Goal: Information Seeking & Learning: Obtain resource

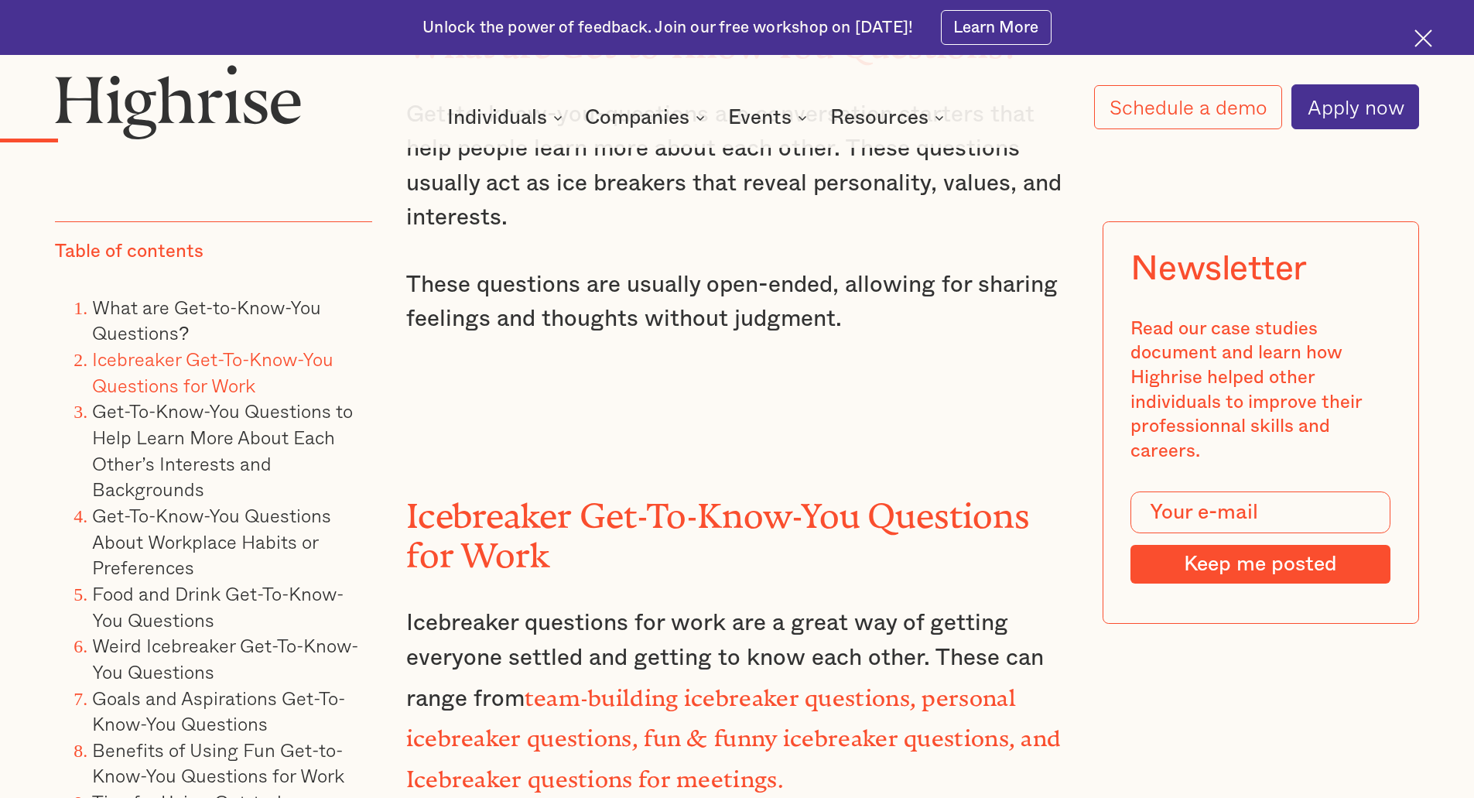
scroll to position [2553, 0]
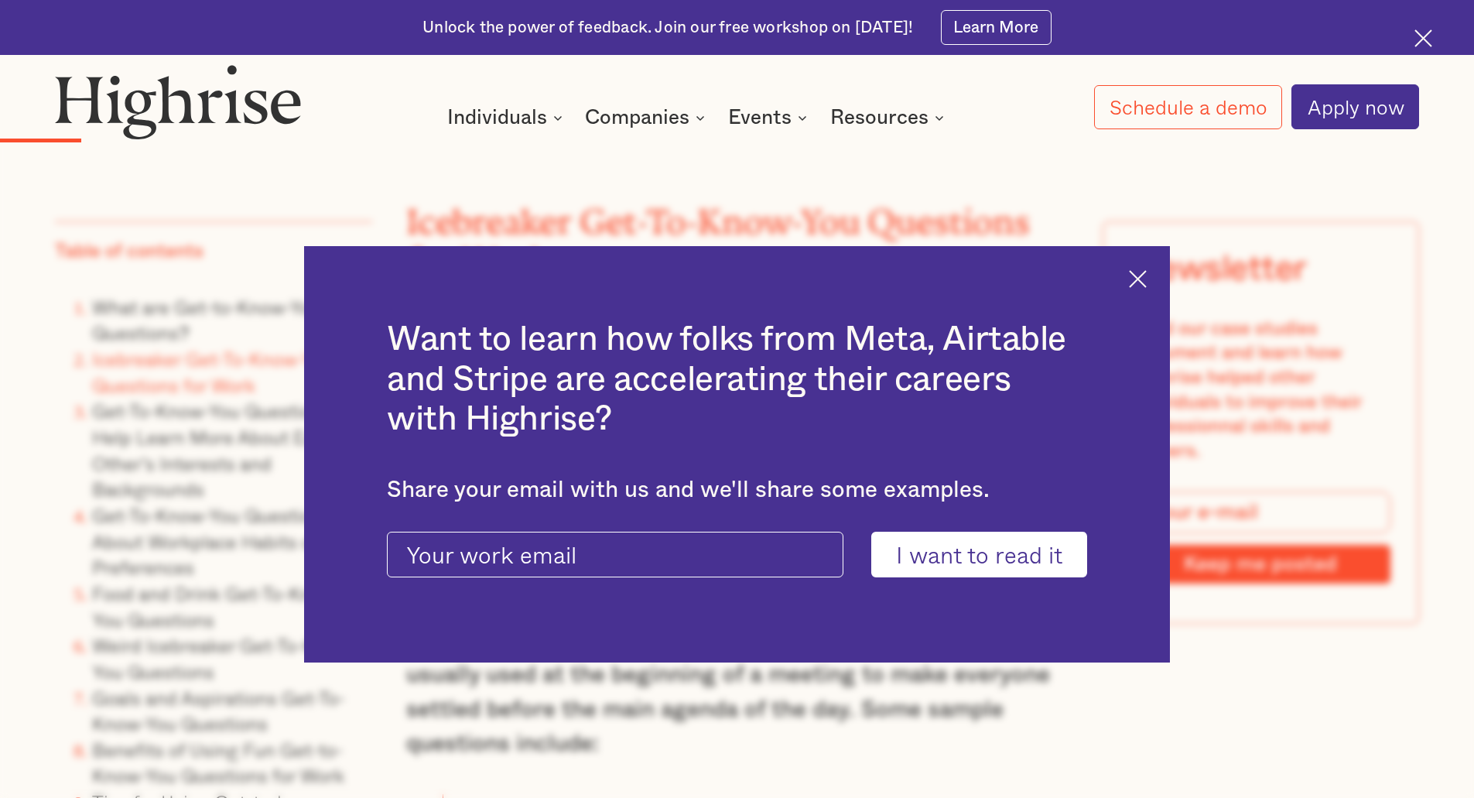
click at [1147, 280] on img at bounding box center [1138, 279] width 18 height 18
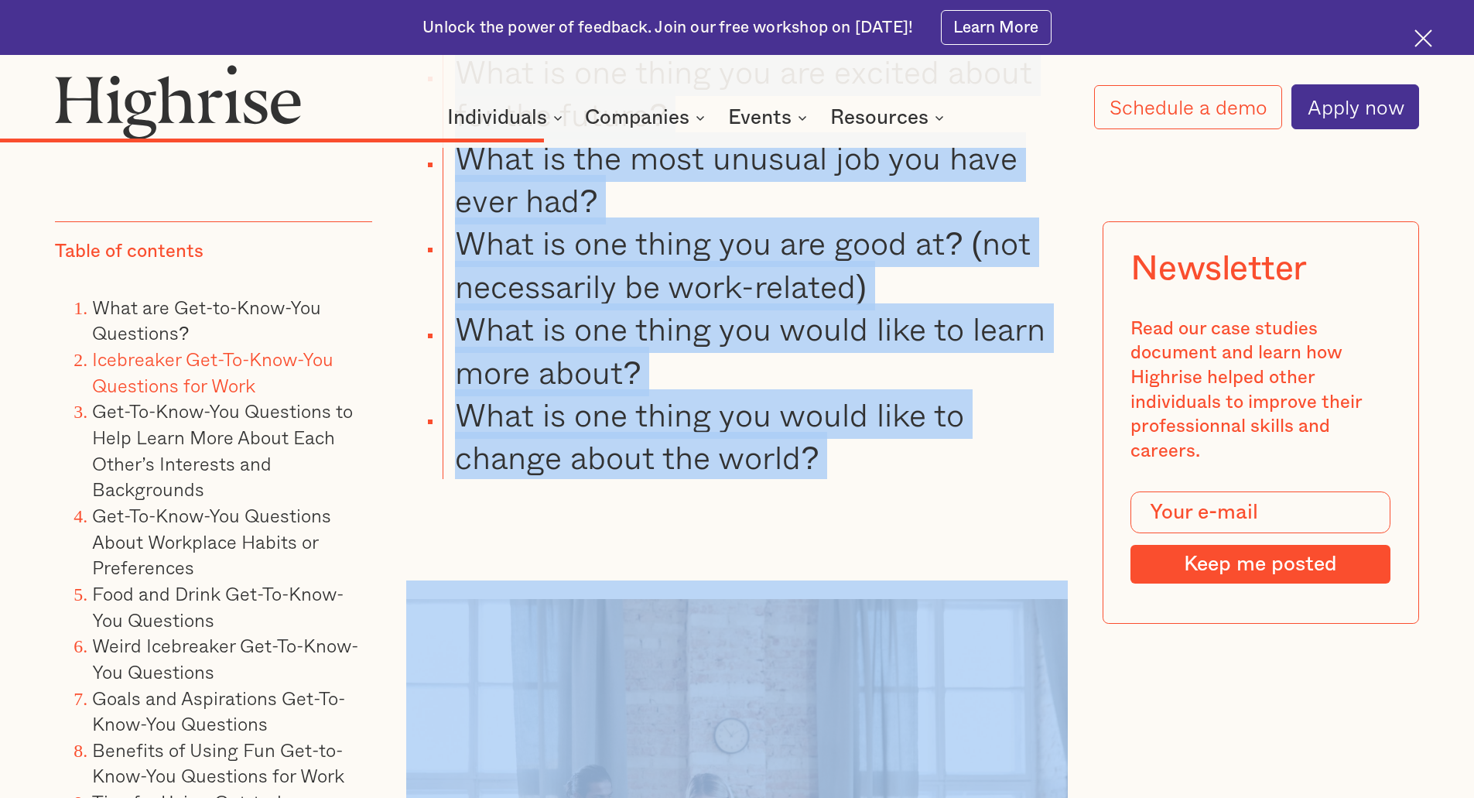
scroll to position [8904, 0]
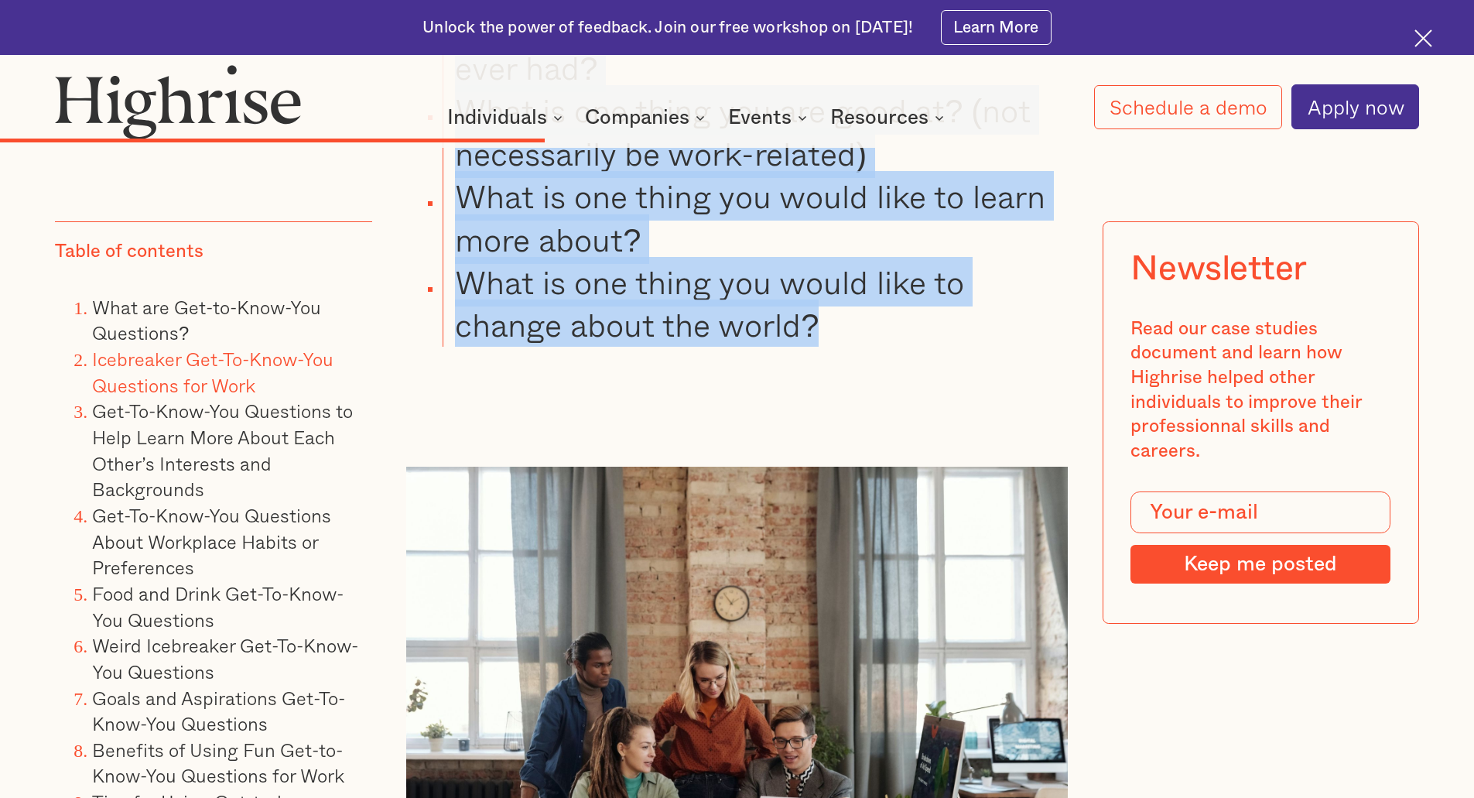
drag, startPoint x: 456, startPoint y: 332, endPoint x: 901, endPoint y: 427, distance: 454.9
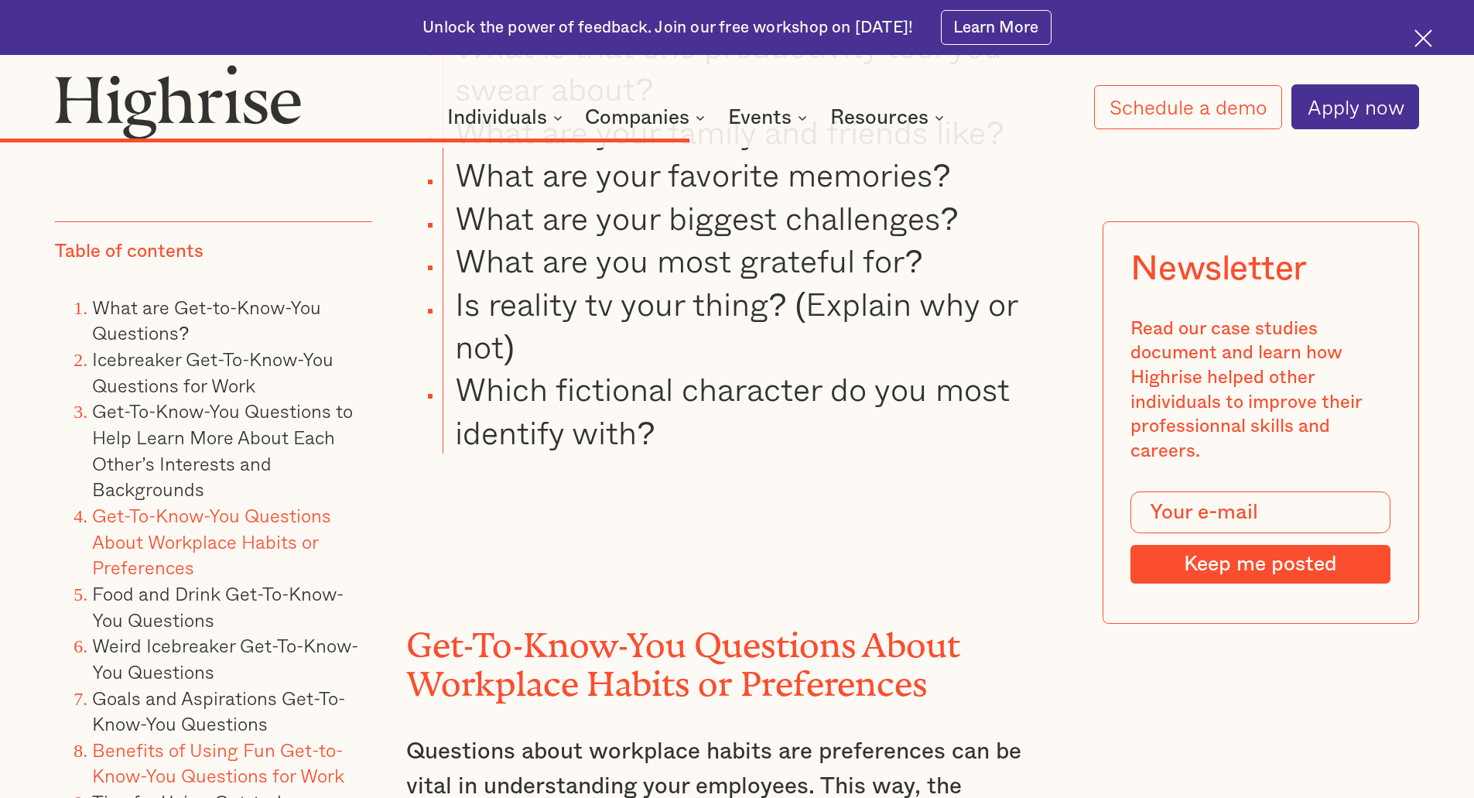
scroll to position [10916, 0]
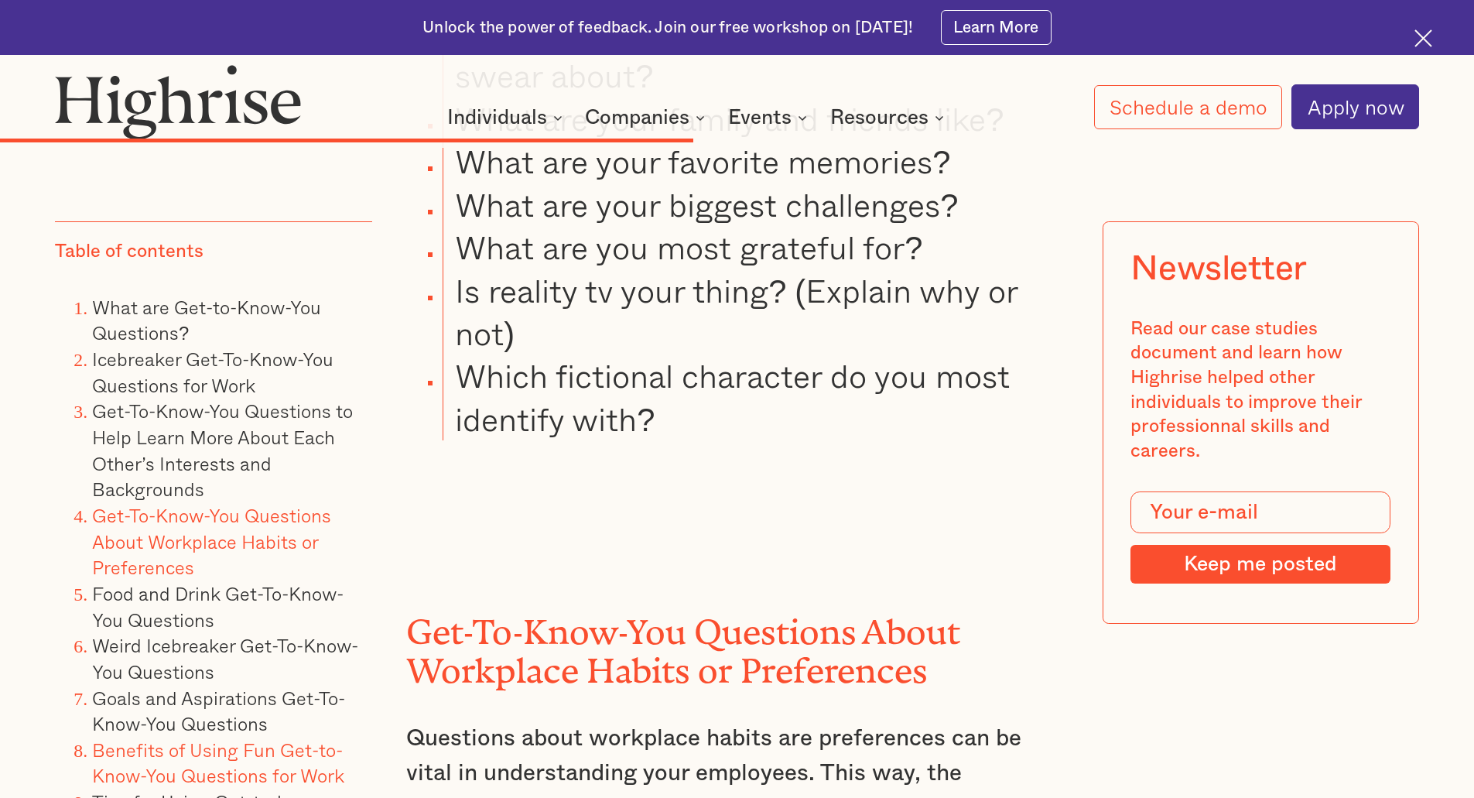
click at [214, 766] on link "Benefits of Using Fun Get-to-Know-You Questions for Work" at bounding box center [218, 762] width 252 height 55
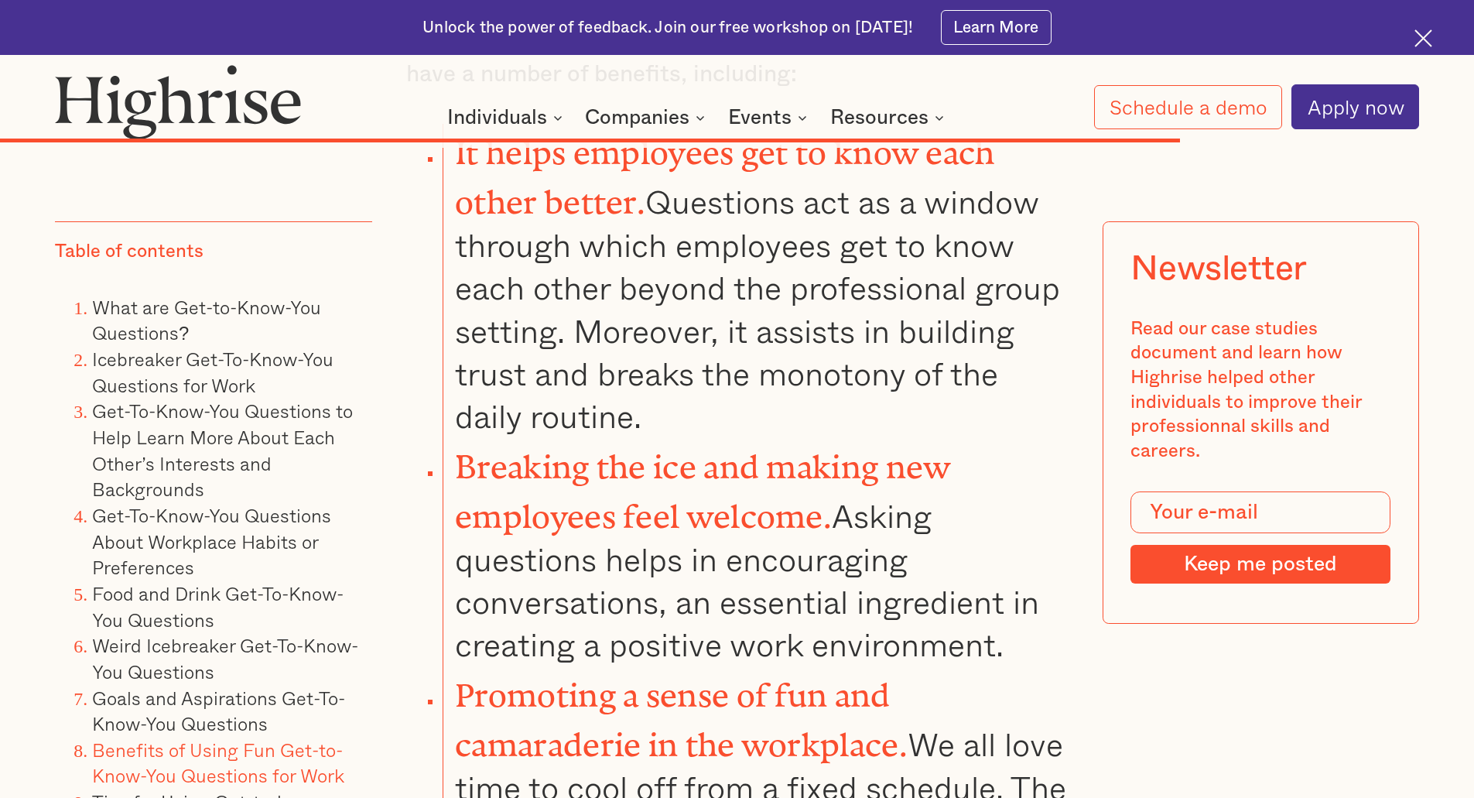
scroll to position [17528, 0]
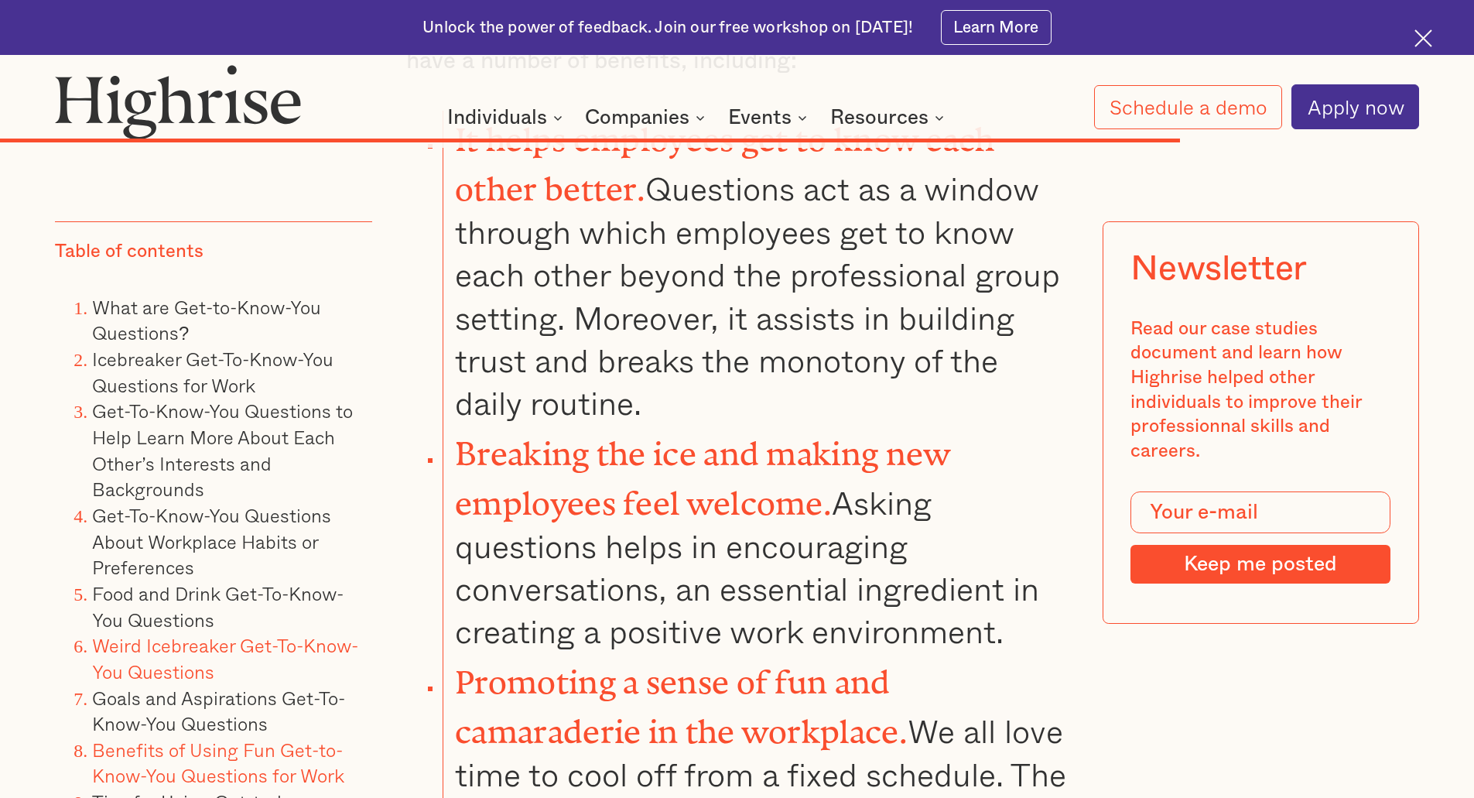
click at [179, 647] on link "Weird Icebreaker Get-To-Know-You Questions" at bounding box center [225, 658] width 266 height 55
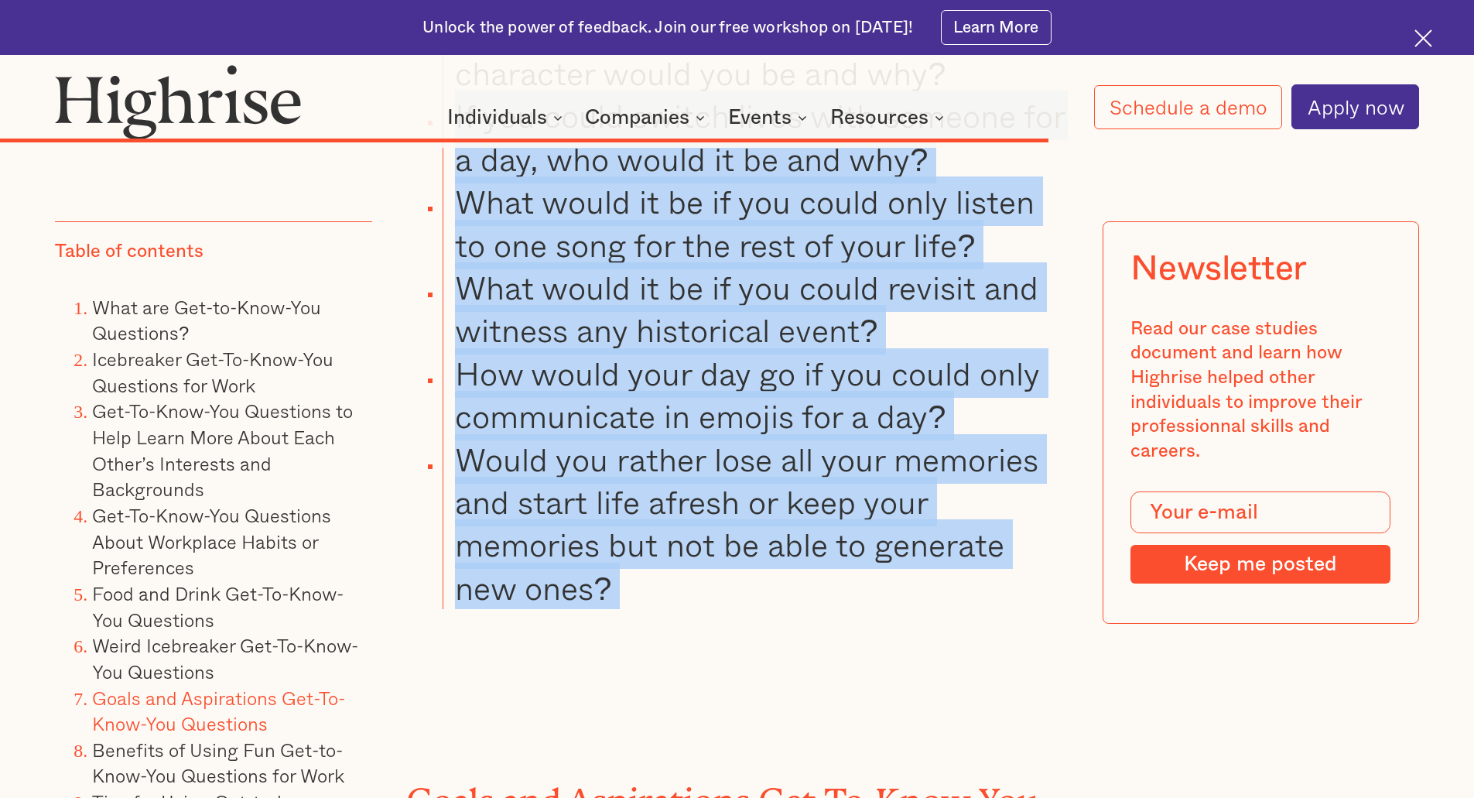
scroll to position [15940, 0]
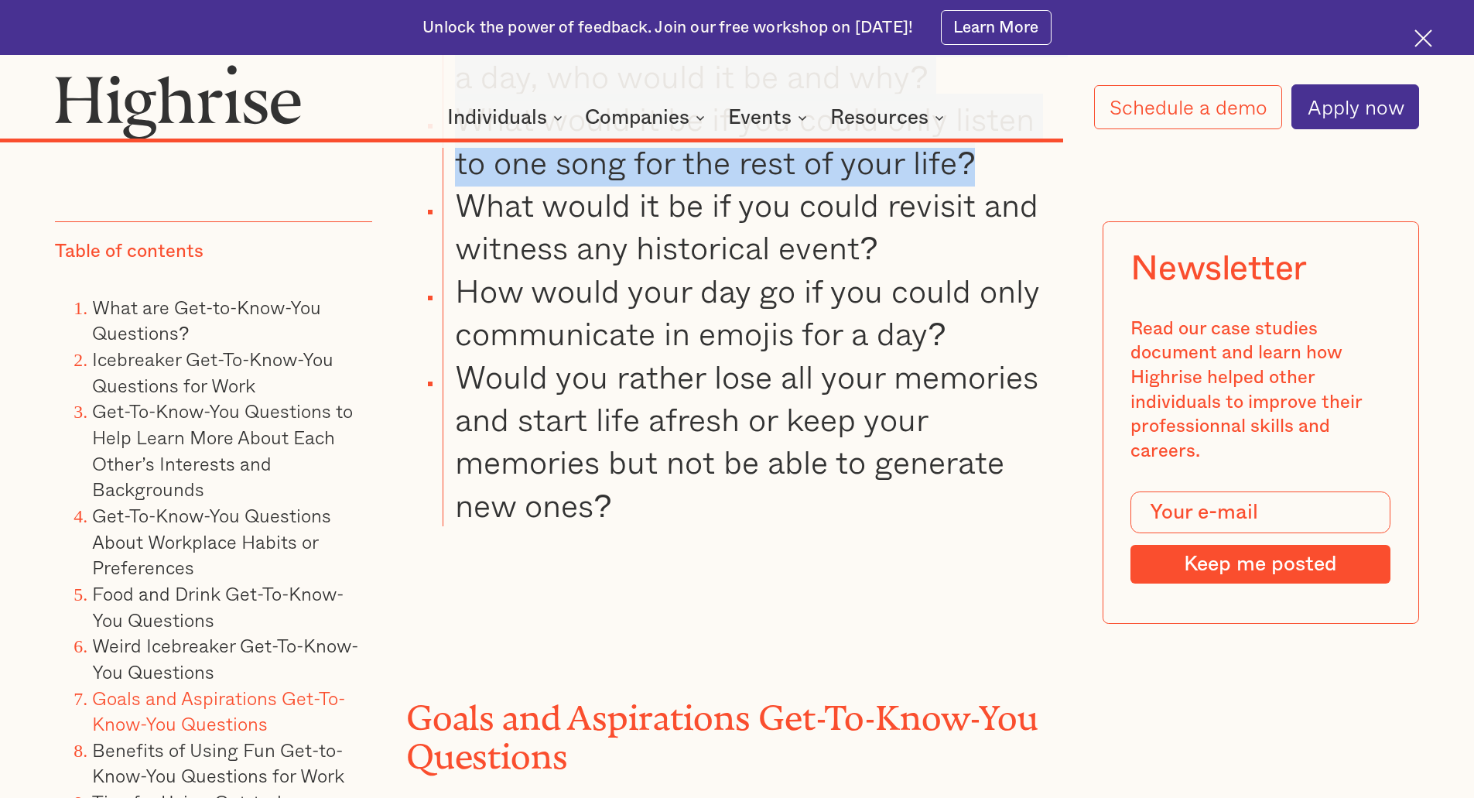
drag, startPoint x: 451, startPoint y: 374, endPoint x: 1005, endPoint y: 275, distance: 562.9
copy ul "If you could switch lives with someone for a day, who would it be and why? What…"
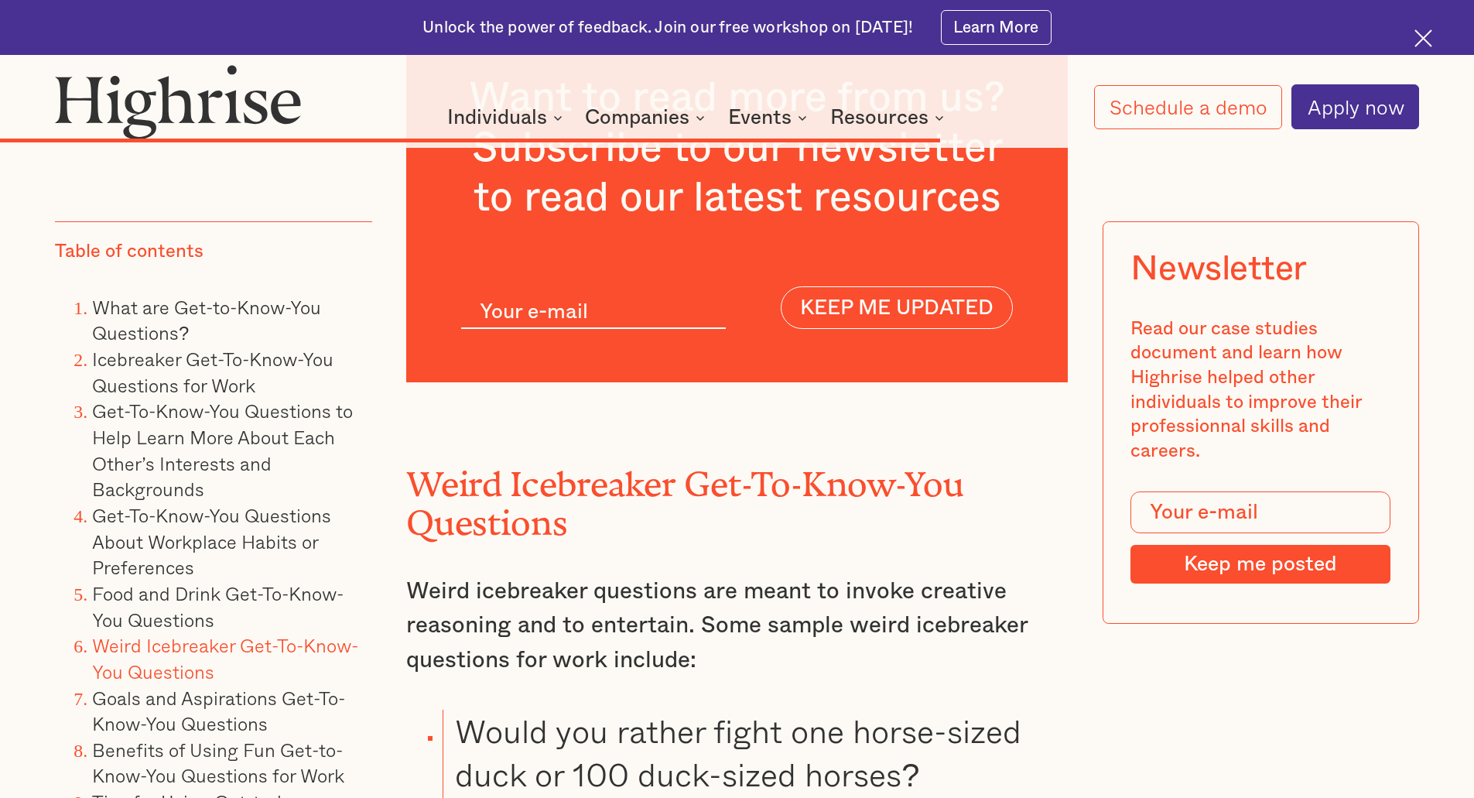
scroll to position [14161, 0]
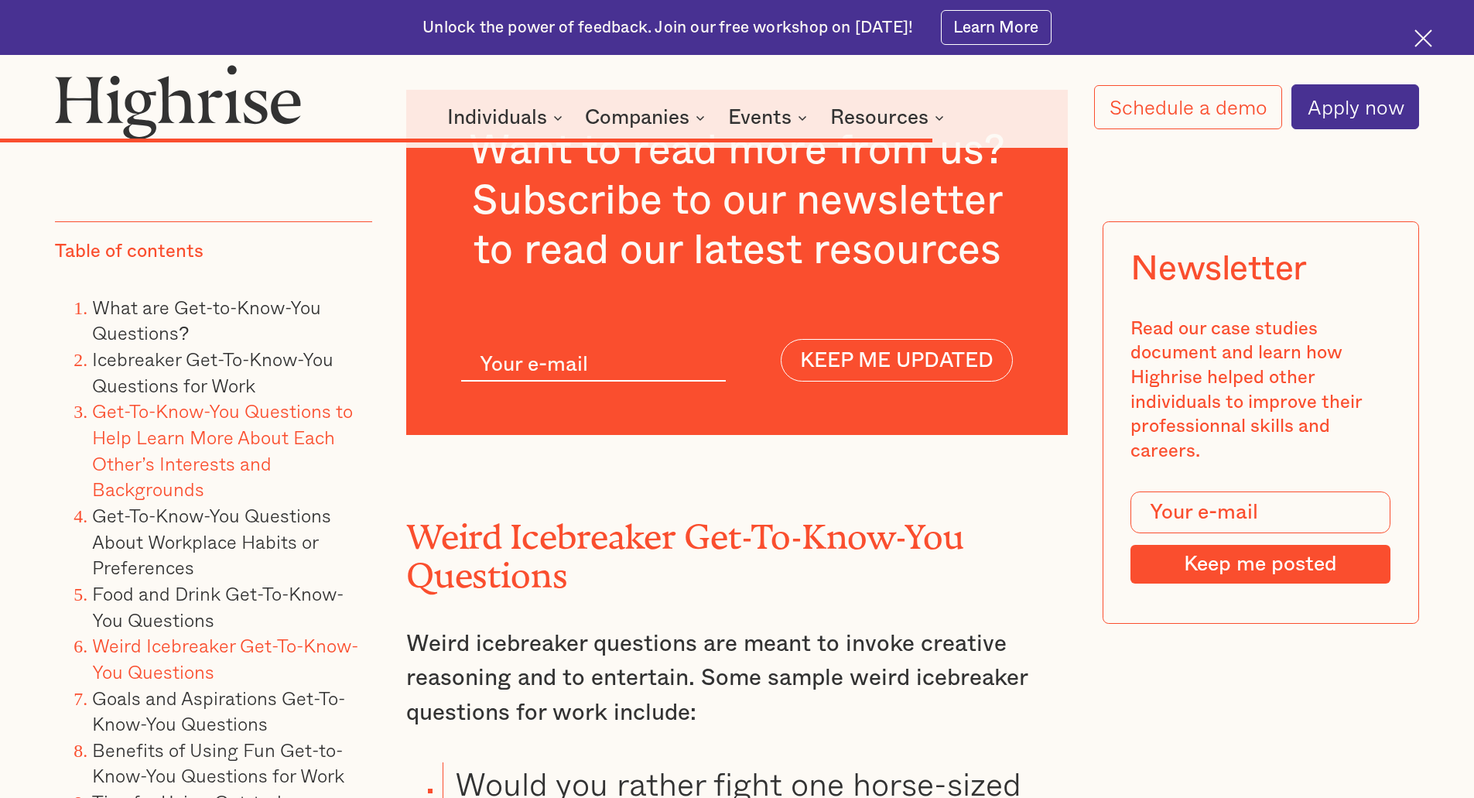
click at [162, 467] on link "Get-To-Know-You Questions to Help Learn More About Each Other’s Interests and B…" at bounding box center [222, 450] width 261 height 107
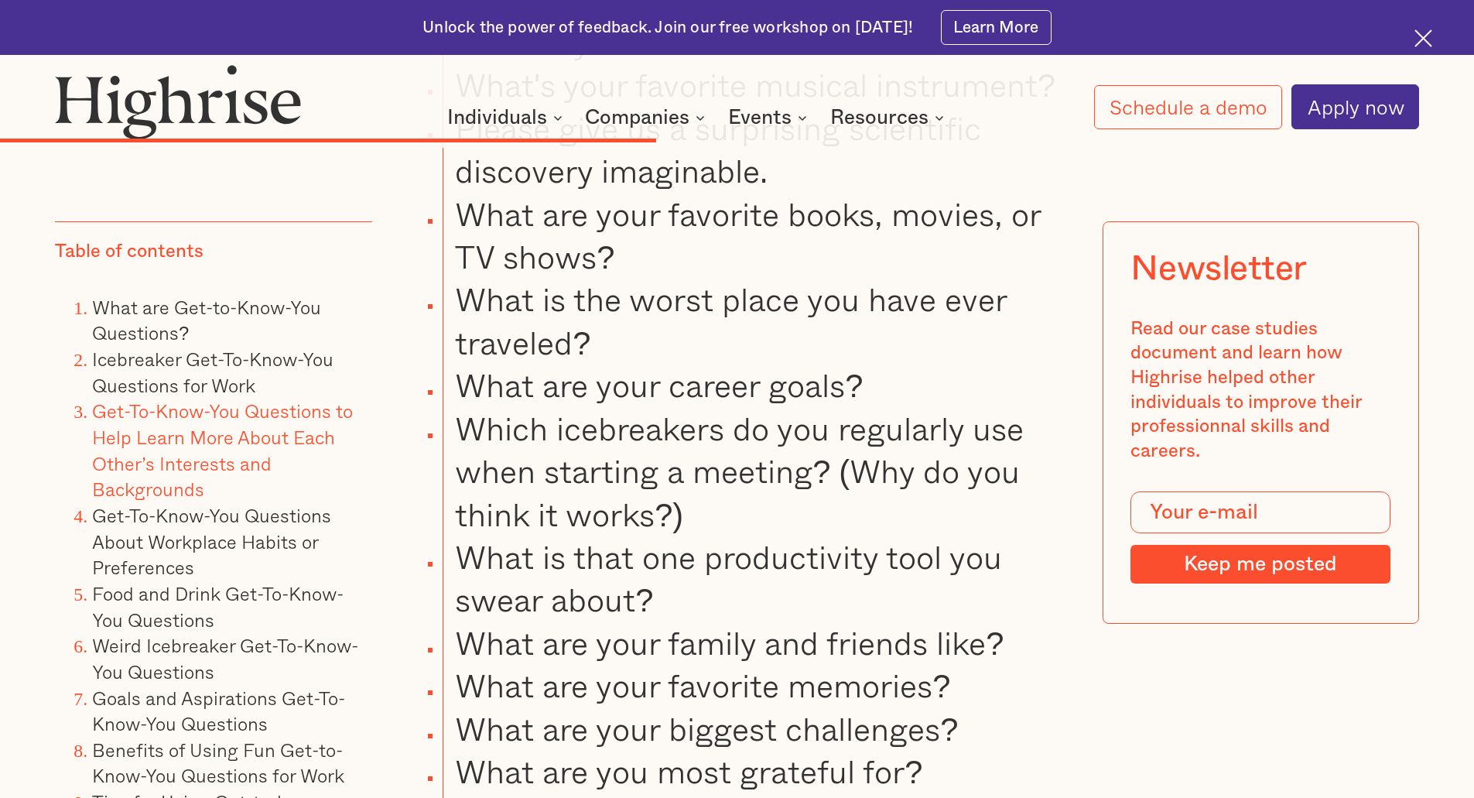
scroll to position [10419, 0]
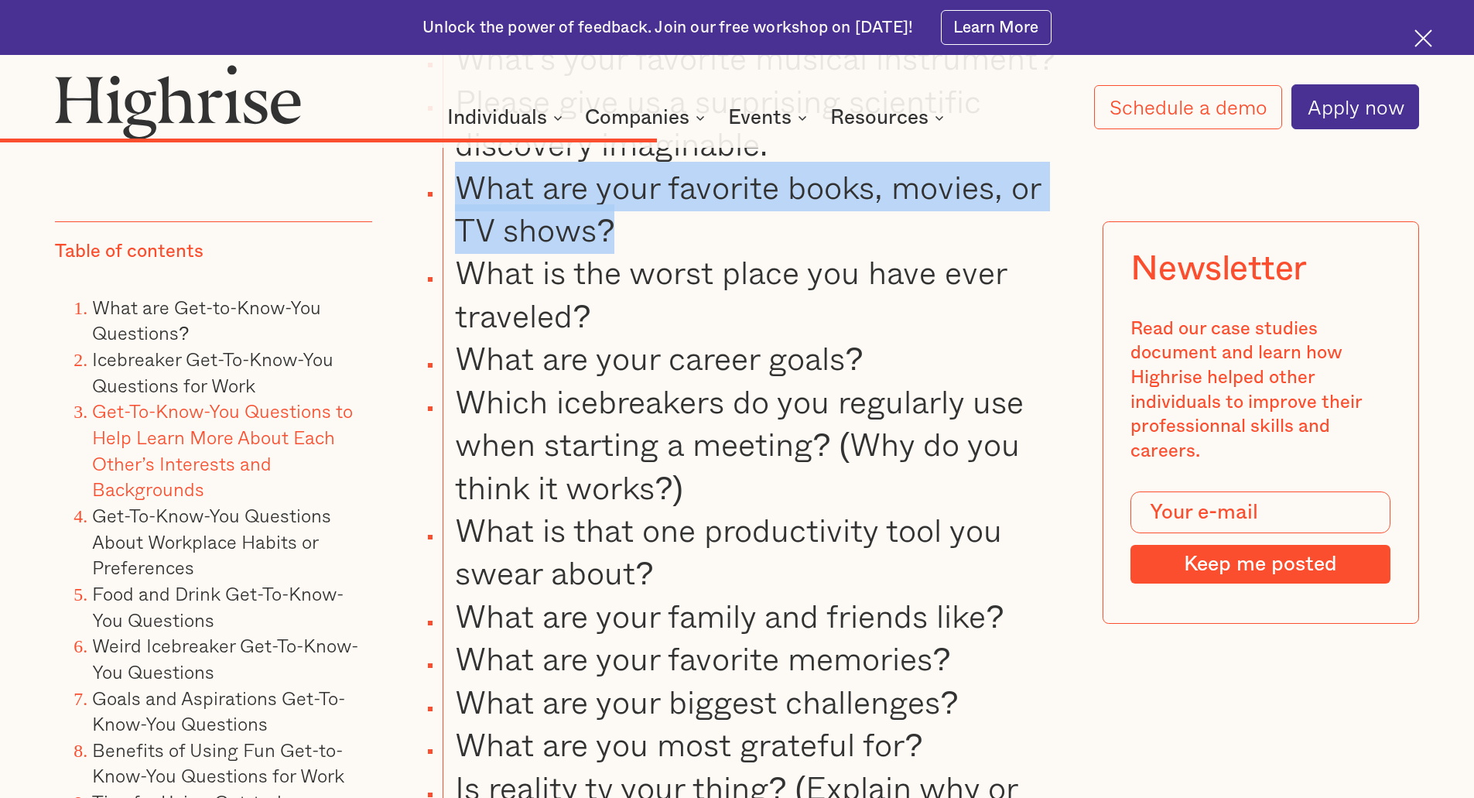
drag, startPoint x: 452, startPoint y: 264, endPoint x: 607, endPoint y: 313, distance: 163.0
click at [607, 251] on li "What are your favorite books, movies, or TV shows?" at bounding box center [755, 209] width 625 height 86
copy li "What are your favorite books, movies, or TV shows?"
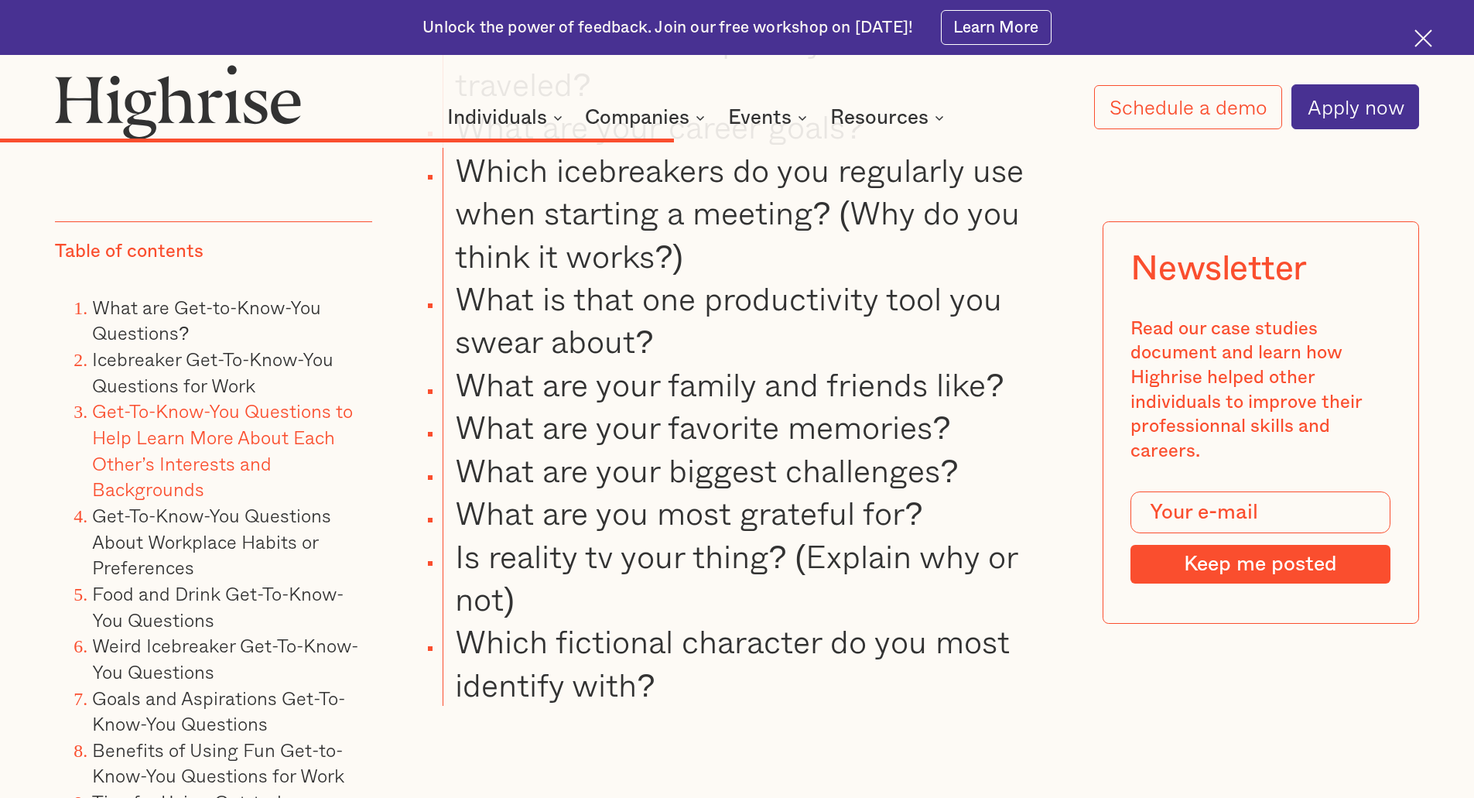
scroll to position [10651, 0]
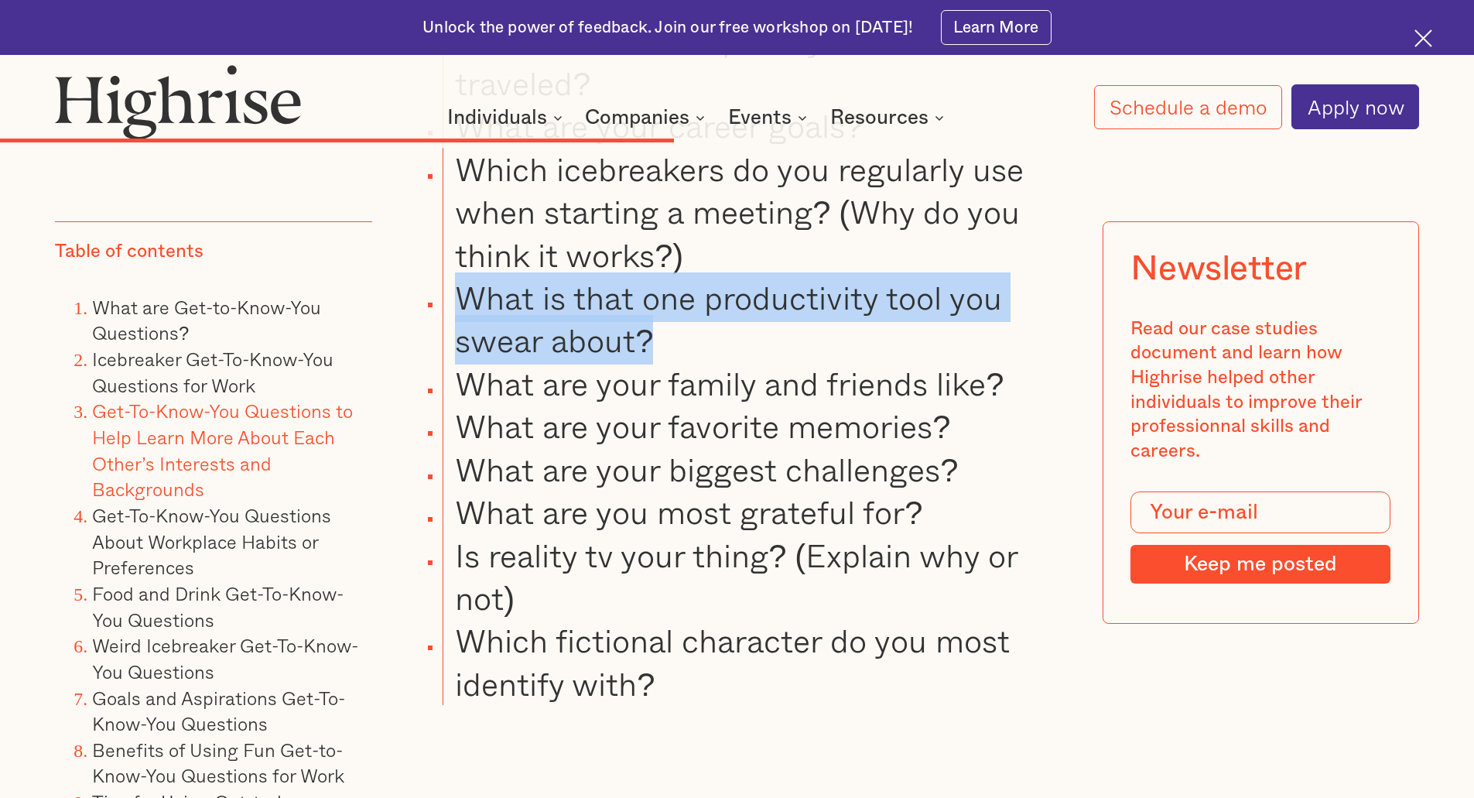
drag, startPoint x: 460, startPoint y: 382, endPoint x: 658, endPoint y: 424, distance: 201.7
click at [658, 362] on li "What is that one productivity tool you swear about?" at bounding box center [755, 319] width 625 height 86
copy li "What is that one productivity tool you swear about?"
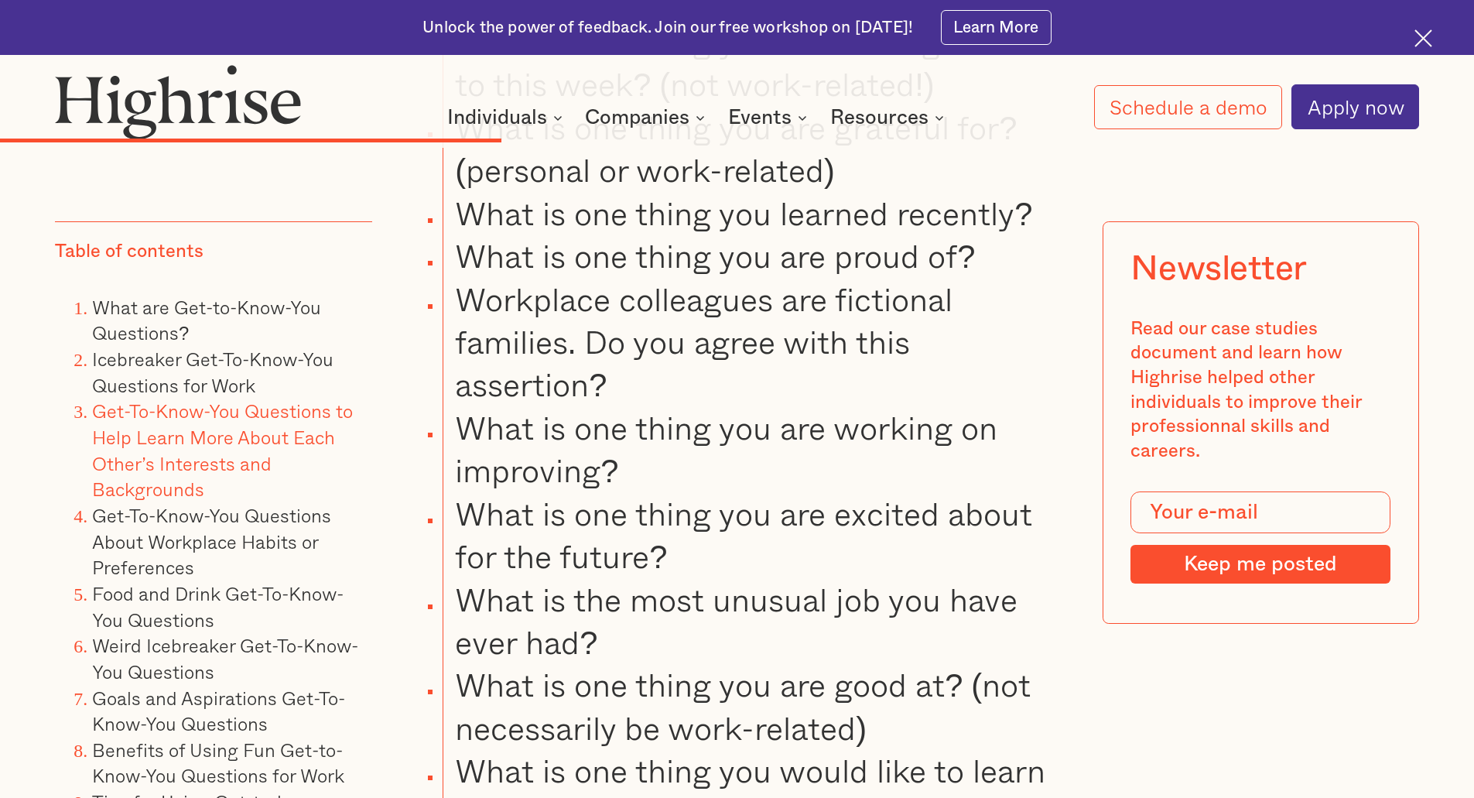
scroll to position [8253, 0]
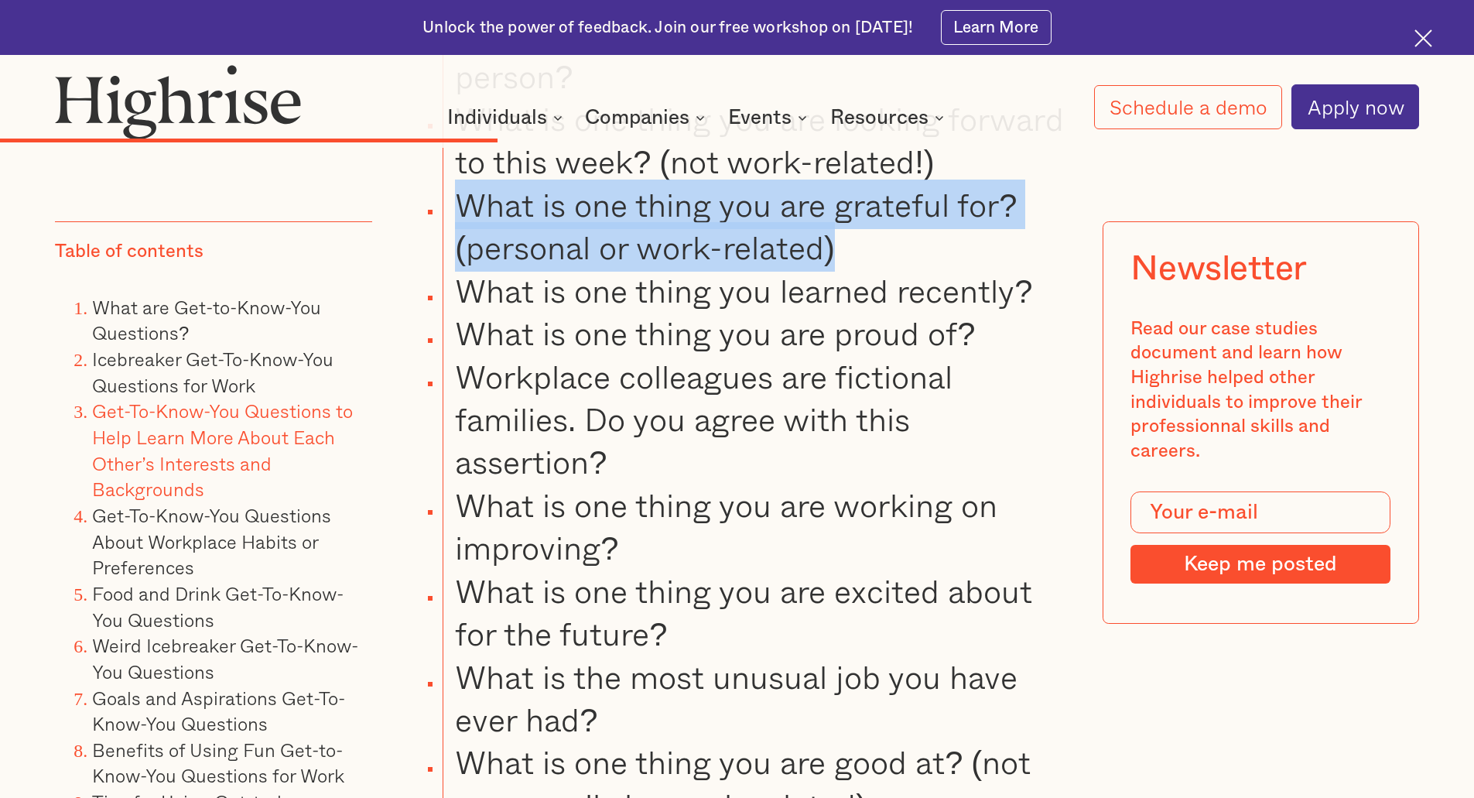
drag, startPoint x: 852, startPoint y: 271, endPoint x: 464, endPoint y: 240, distance: 388.8
click at [464, 240] on li "What is one thing you are grateful for? (personal or work-related)" at bounding box center [755, 226] width 625 height 86
copy li "What is one thing you are grateful for? (personal or work-related)"
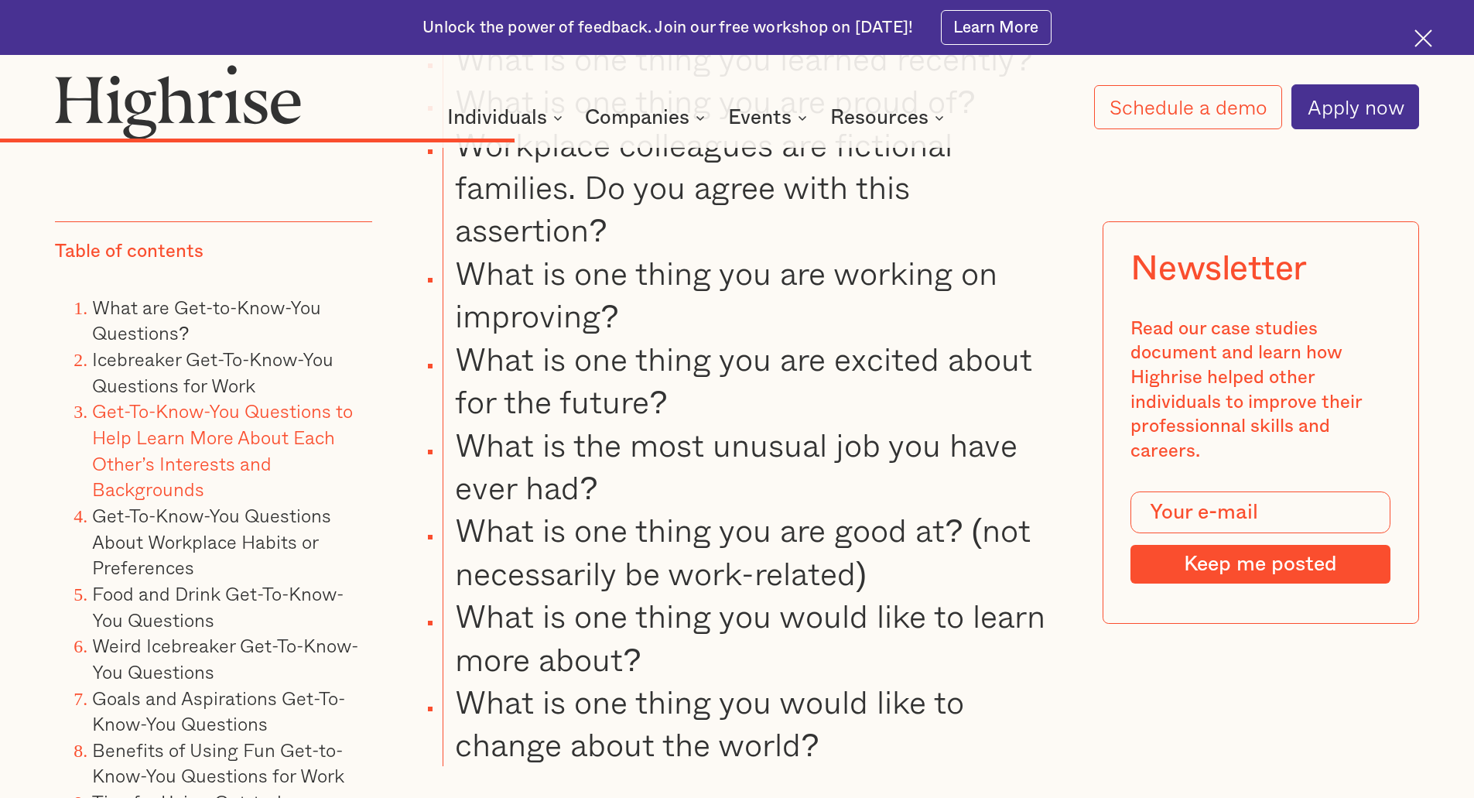
scroll to position [8562, 0]
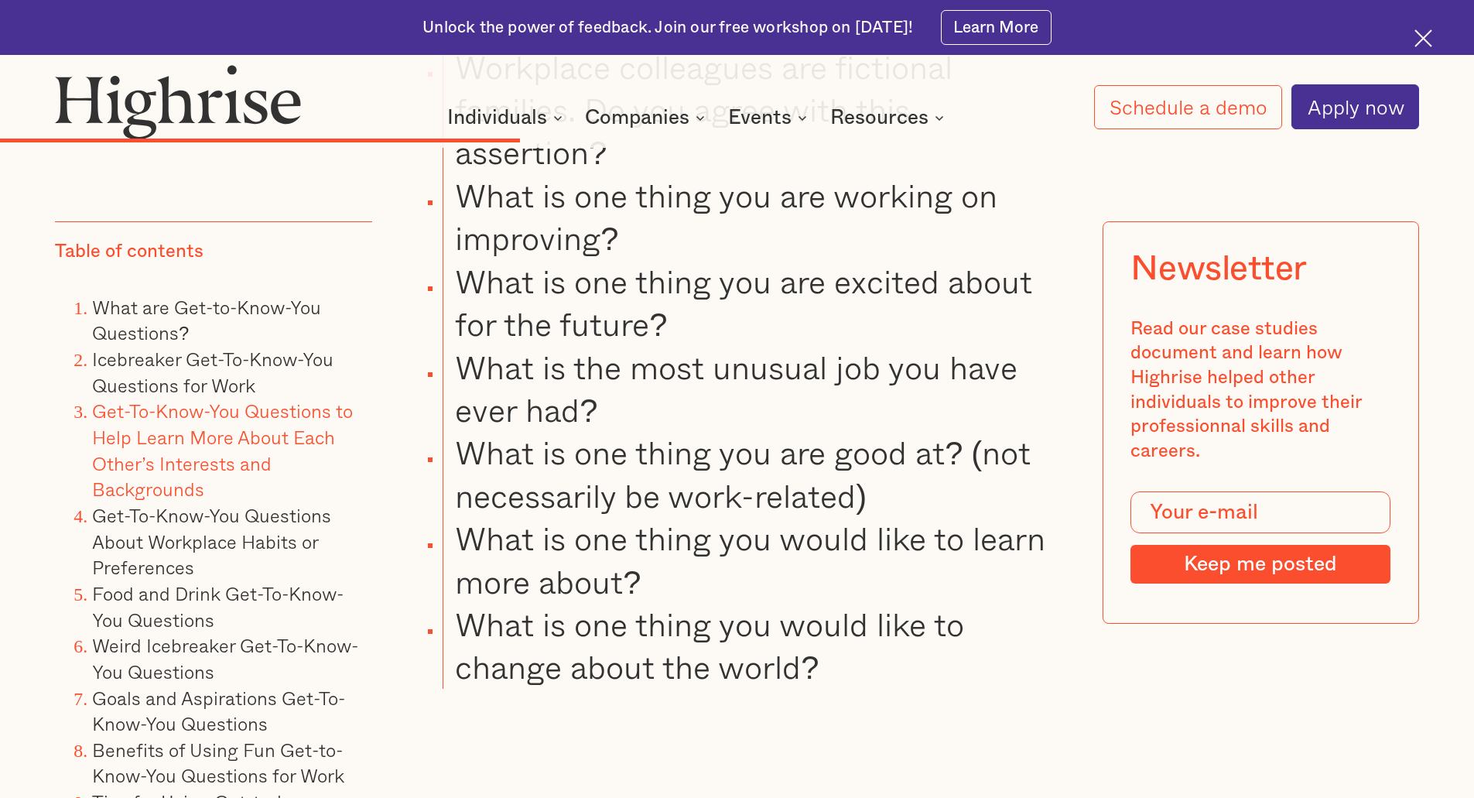
click at [197, 371] on li "Icebreaker Get-To-Know-You Questions for Work" at bounding box center [232, 373] width 280 height 52
click at [197, 368] on link "Icebreaker Get-To-Know-You Questions for Work" at bounding box center [212, 371] width 241 height 55
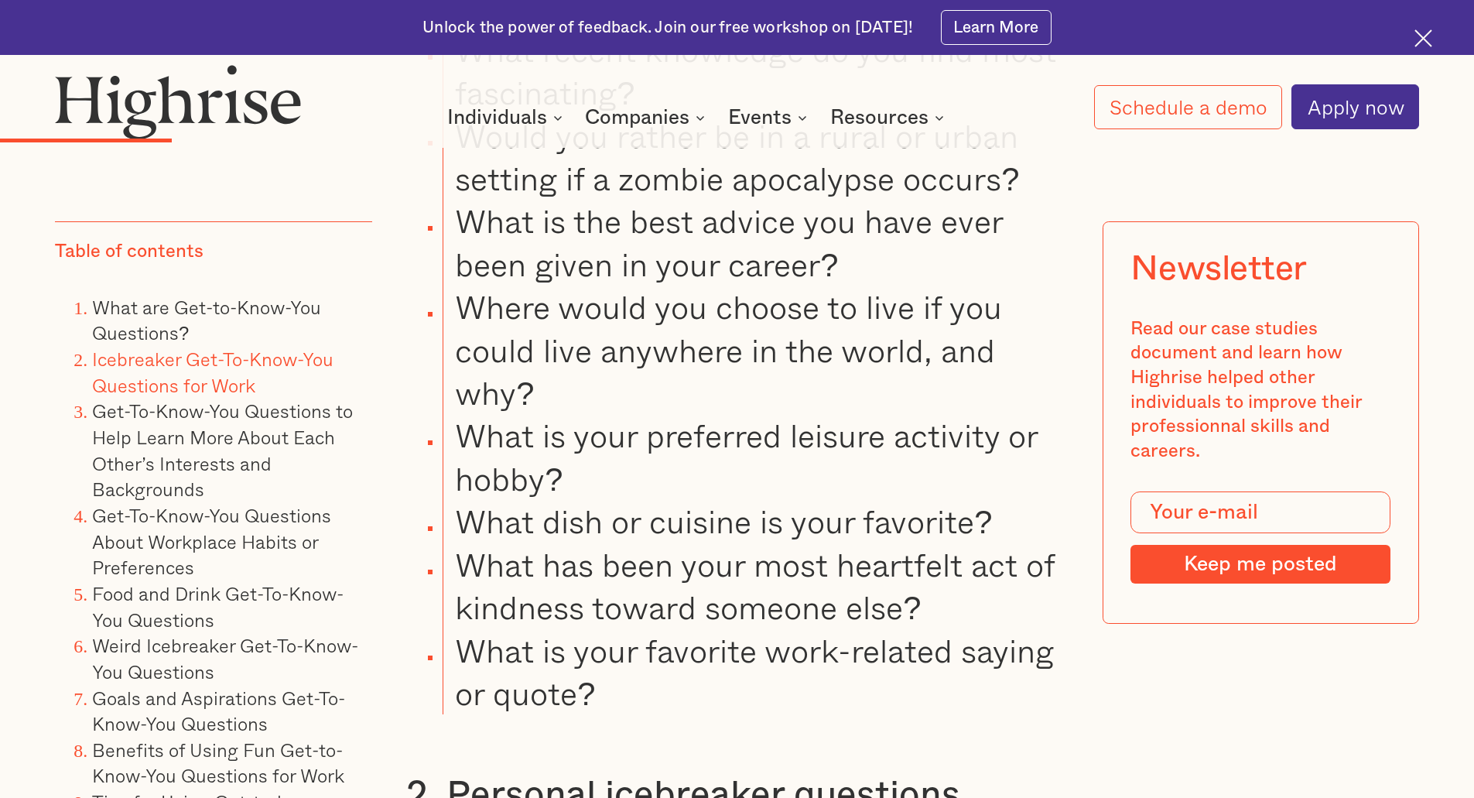
scroll to position [3910, 0]
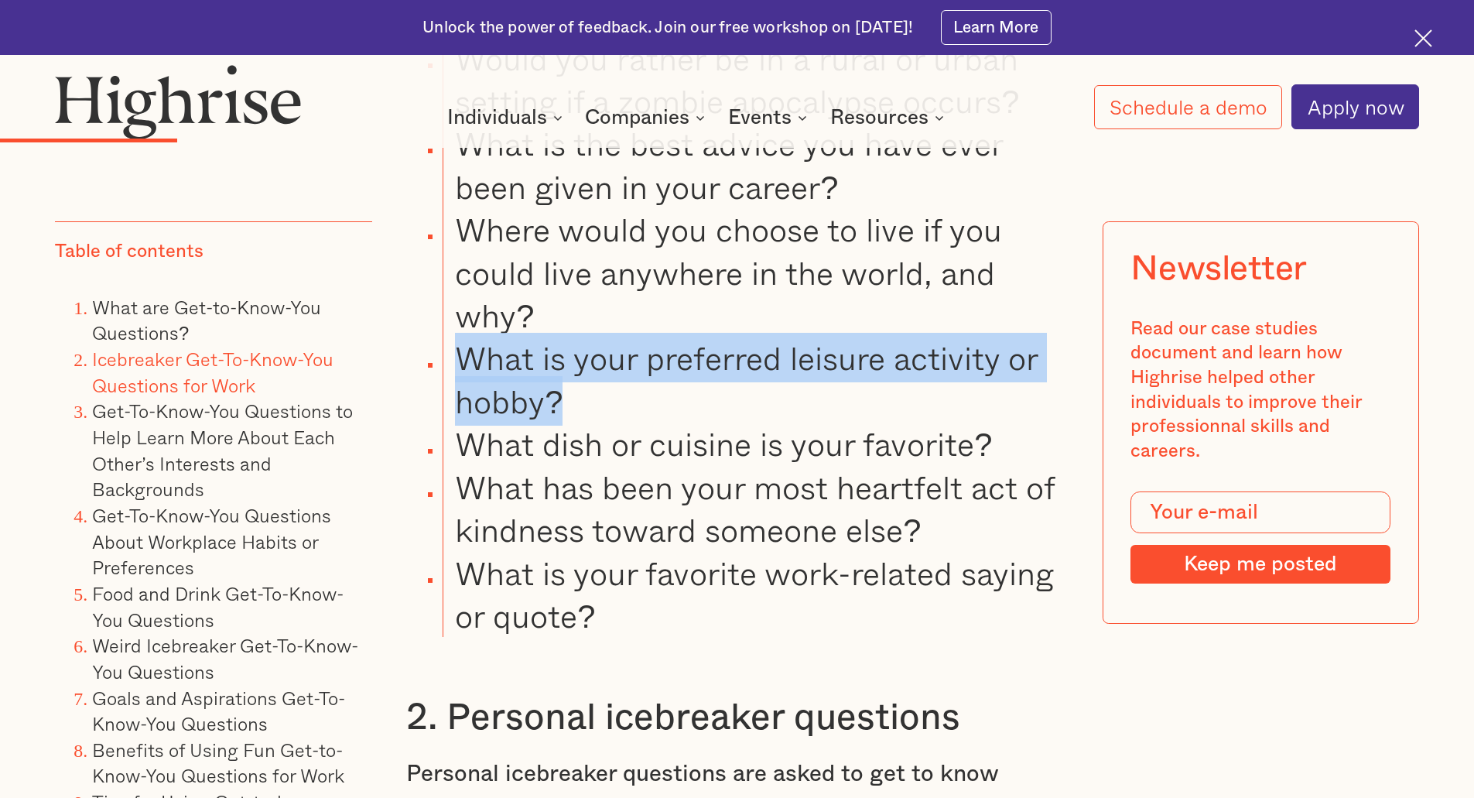
drag, startPoint x: 576, startPoint y: 395, endPoint x: 456, endPoint y: 360, distance: 124.9
click at [456, 360] on li "What is your preferred leisure activity or hobby?" at bounding box center [755, 380] width 625 height 86
copy li "What is your preferred leisure activity or hobby?"
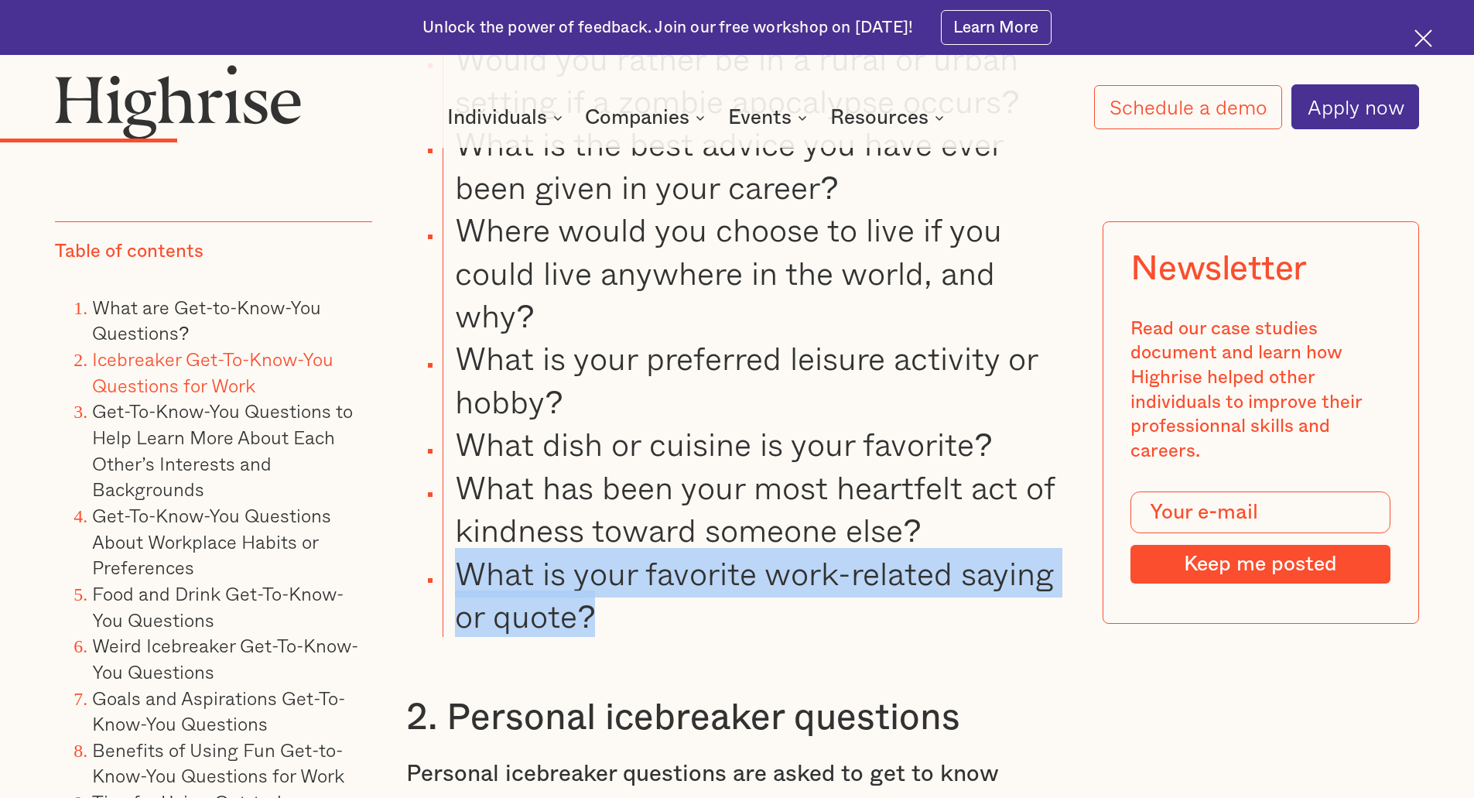
drag, startPoint x: 618, startPoint y: 614, endPoint x: 448, endPoint y: 563, distance: 177.5
click at [448, 563] on li "What is your favorite work-related saying or quote?" at bounding box center [755, 595] width 625 height 86
copy li "What is your favorite work-related saying or quote?"
click at [173, 316] on link "What are Get-to-Know-You Questions?" at bounding box center [206, 319] width 229 height 55
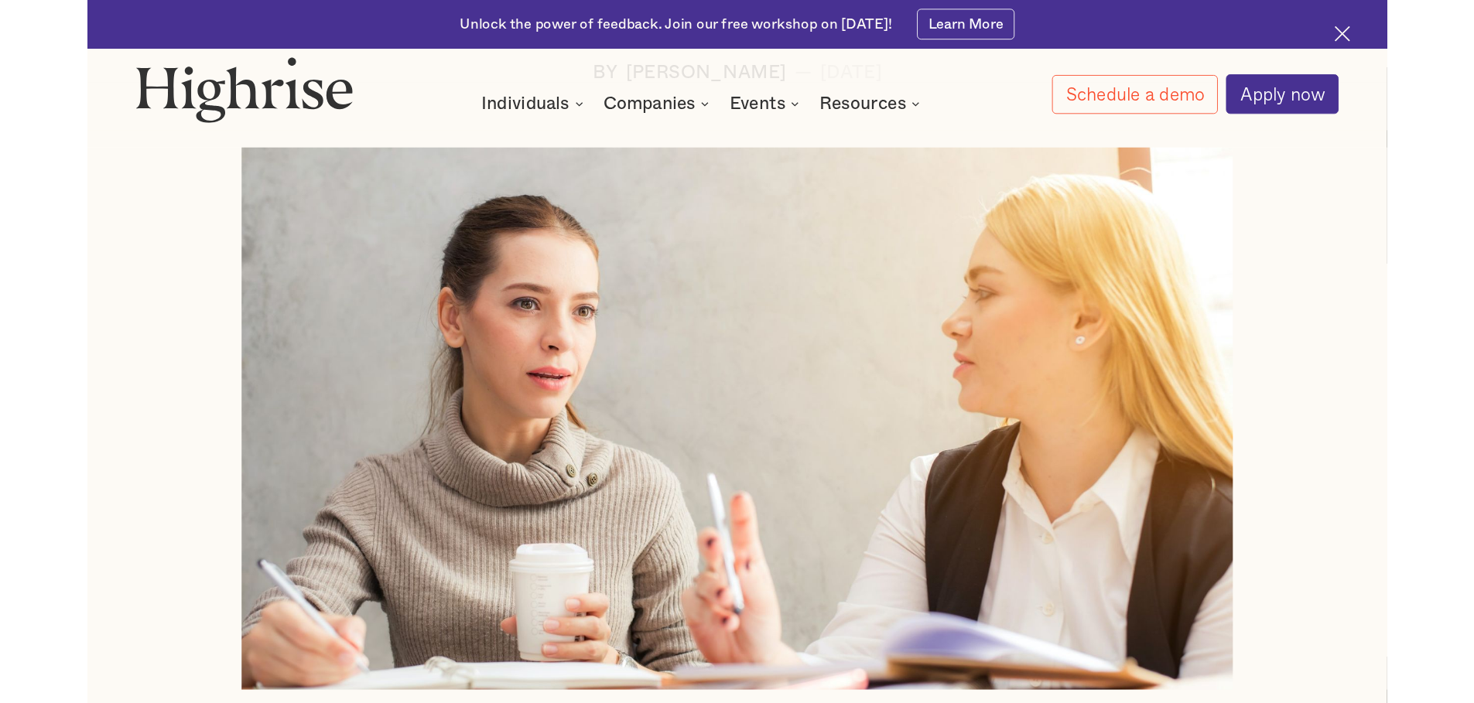
scroll to position [529, 0]
